Goal: Task Accomplishment & Management: Manage account settings

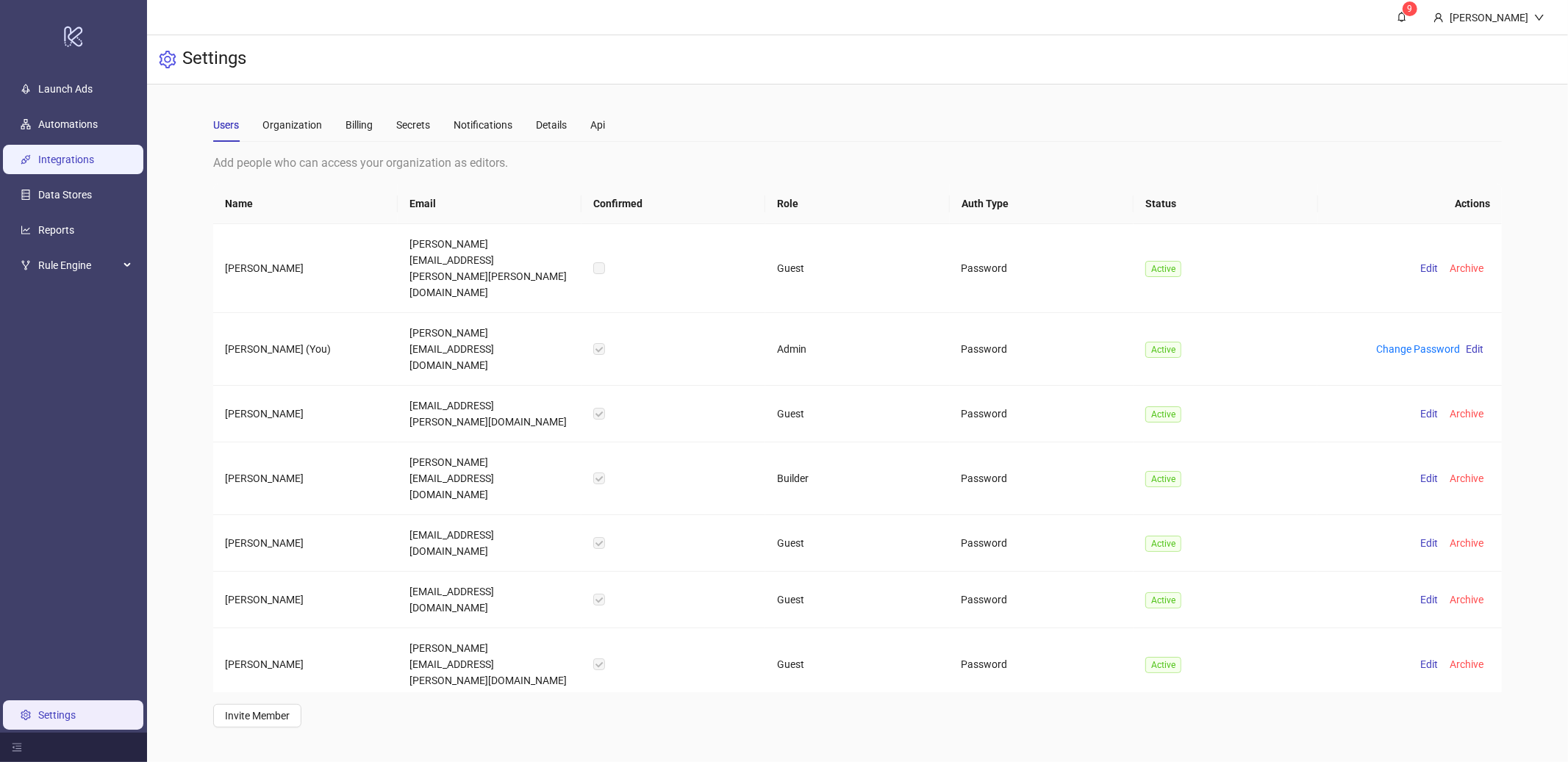
click at [38, 159] on link "Integrations" at bounding box center [66, 159] width 56 height 12
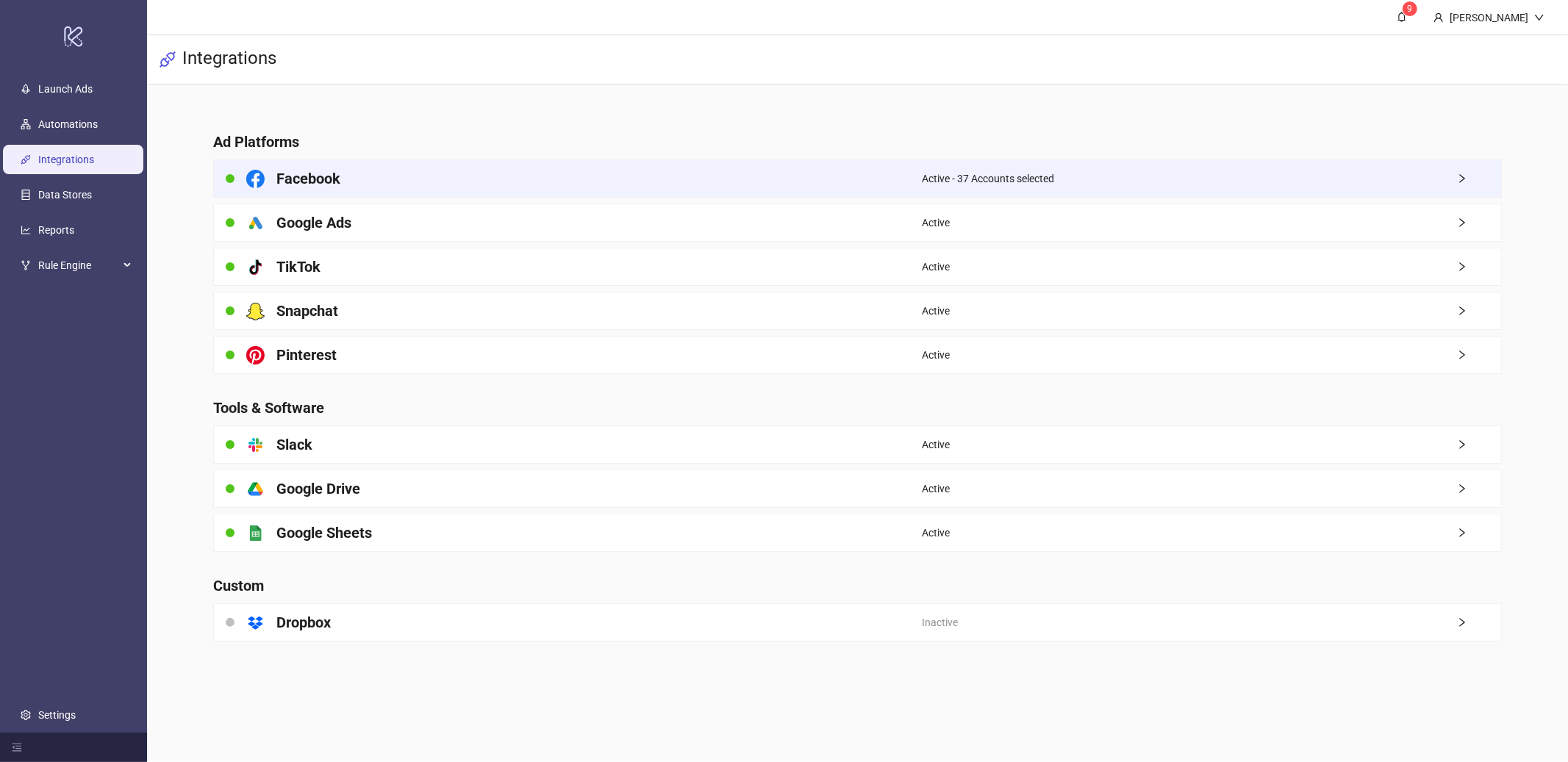
click at [989, 176] on span "Active - 37 Accounts selected" at bounding box center [988, 178] width 132 height 16
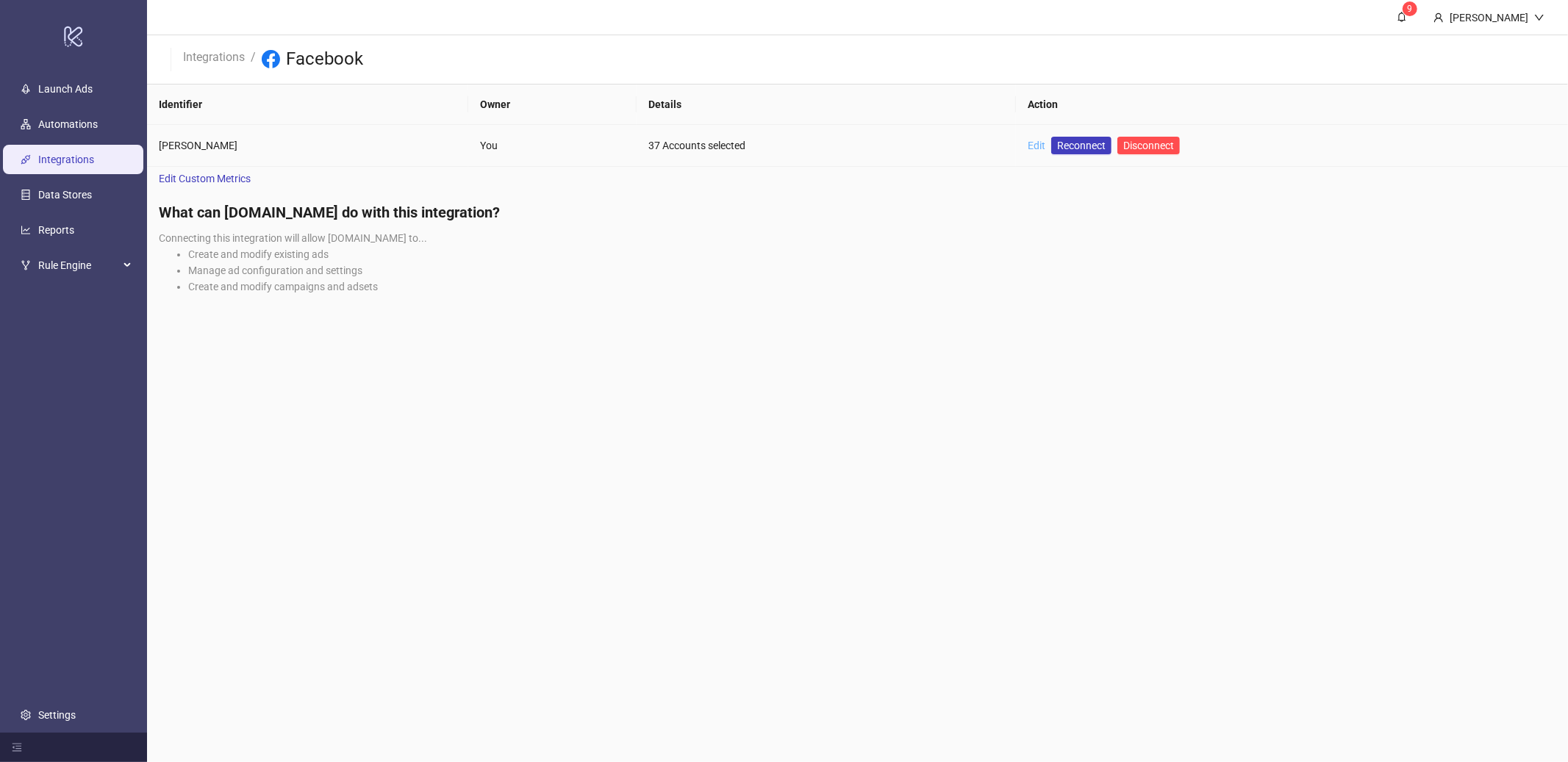
click at [1036, 142] on link "Edit" at bounding box center [1035, 145] width 17 height 12
